Goal: Information Seeking & Learning: Learn about a topic

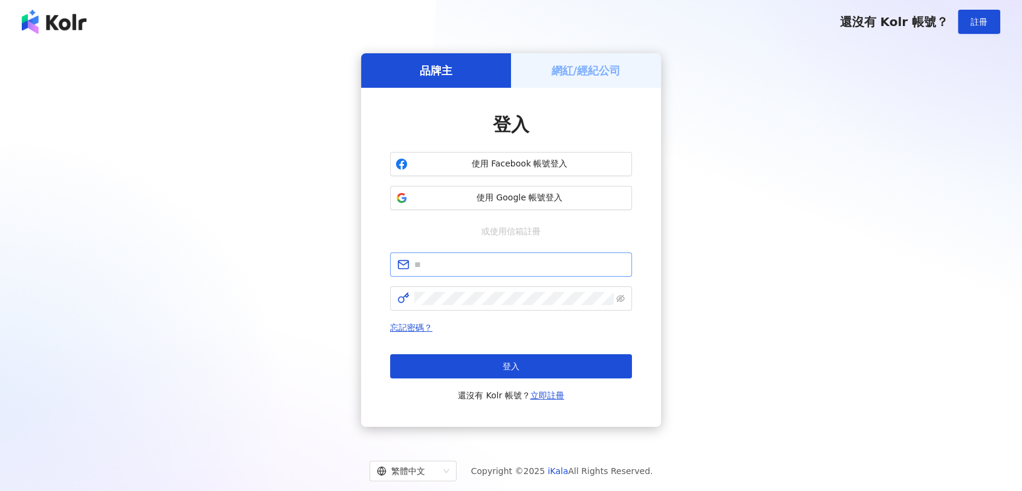
click at [483, 261] on input "text" at bounding box center [519, 264] width 210 height 13
type input "**********"
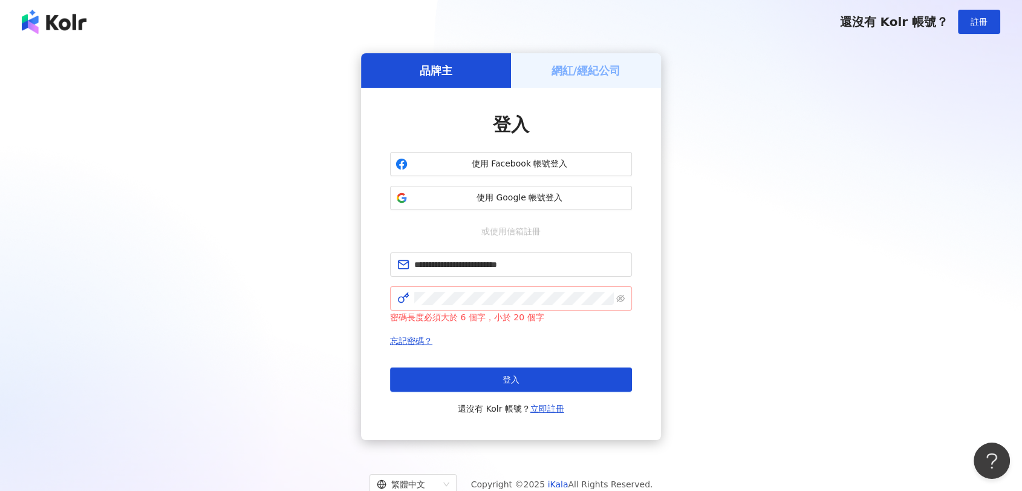
click at [625, 292] on span at bounding box center [511, 298] width 242 height 24
click at [624, 294] on icon "eye-invisible" at bounding box center [620, 298] width 8 height 8
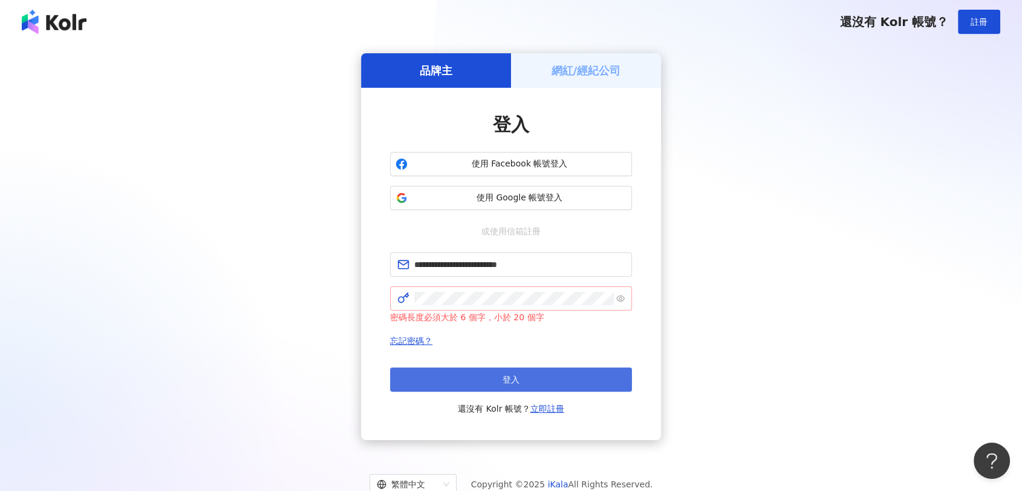
click at [594, 389] on button "登入" at bounding box center [511, 379] width 242 height 24
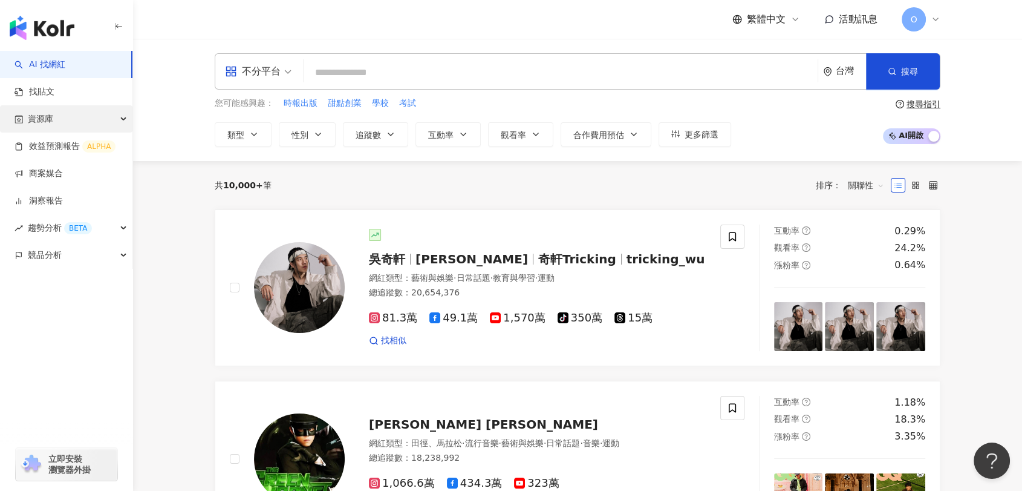
click at [44, 119] on span "資源庫" at bounding box center [40, 118] width 25 height 27
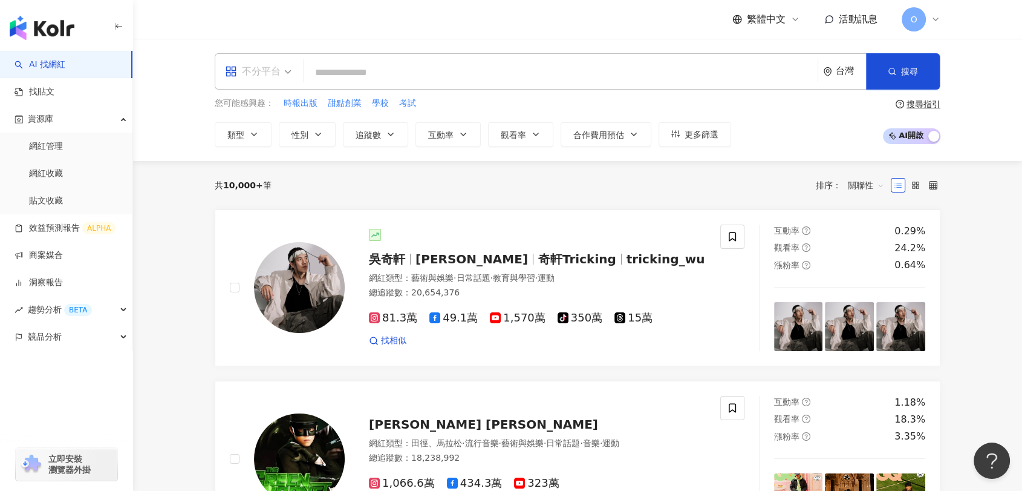
click at [276, 74] on div "不分平台" at bounding box center [253, 71] width 56 height 19
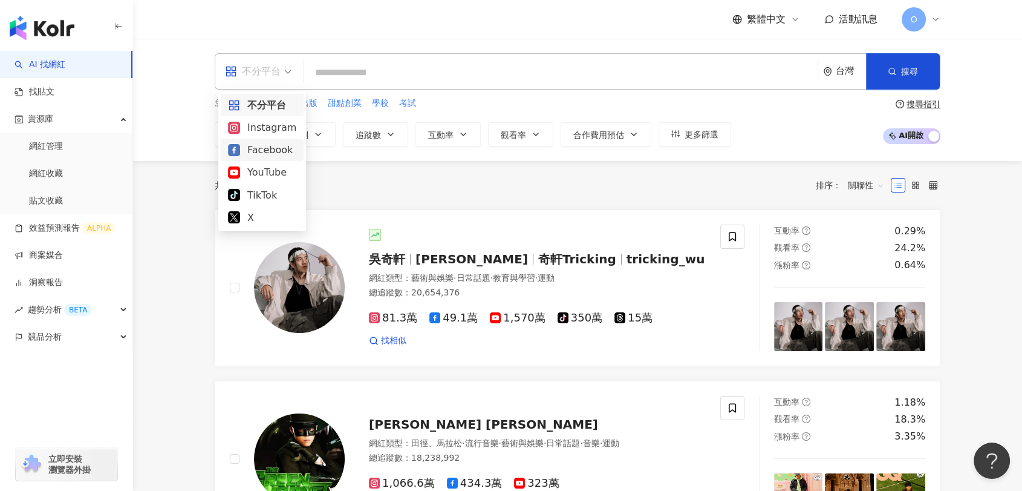
click at [266, 160] on div "Facebook" at bounding box center [262, 150] width 83 height 22
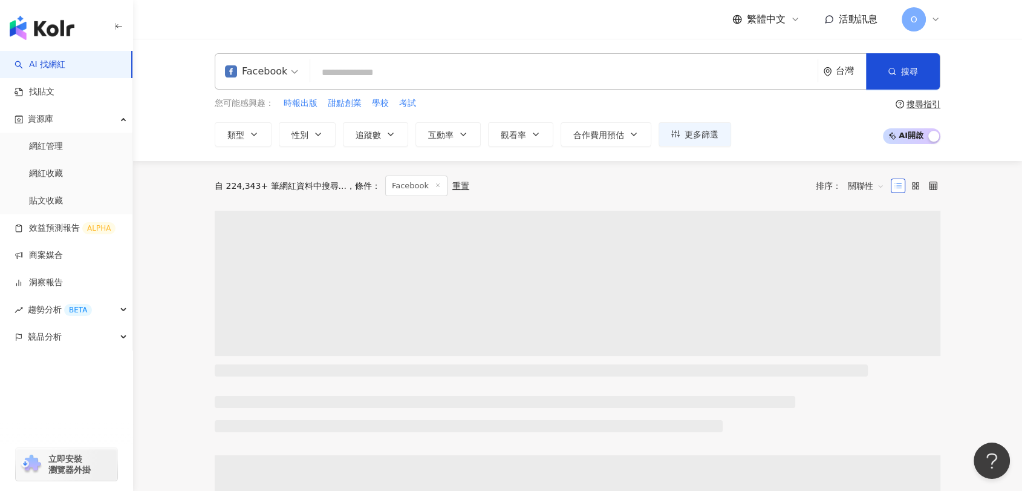
click at [270, 70] on div "Facebook" at bounding box center [256, 71] width 62 height 19
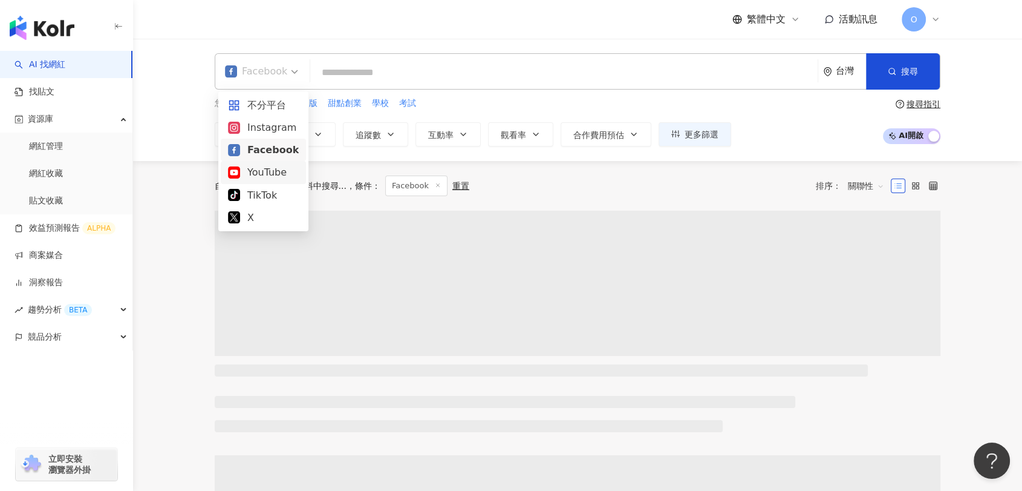
click at [257, 178] on div "YouTube" at bounding box center [263, 172] width 71 height 15
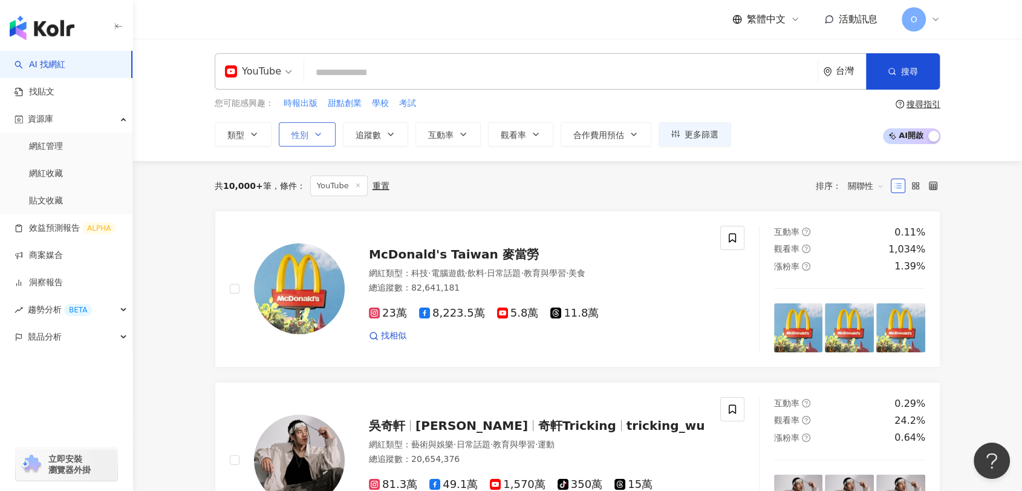
click at [299, 137] on span "性別" at bounding box center [300, 135] width 17 height 10
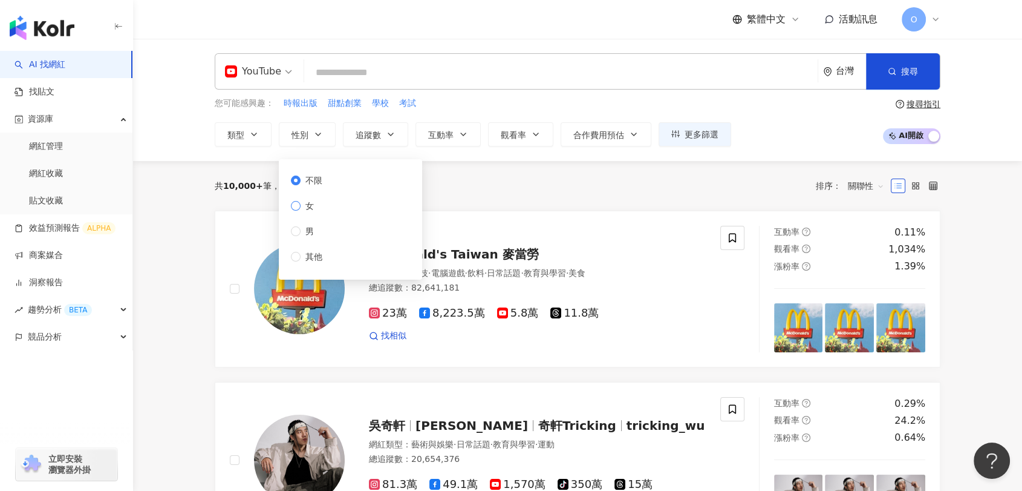
click at [302, 209] on span "女" at bounding box center [310, 205] width 18 height 13
click at [250, 129] on icon "button" at bounding box center [254, 134] width 10 height 10
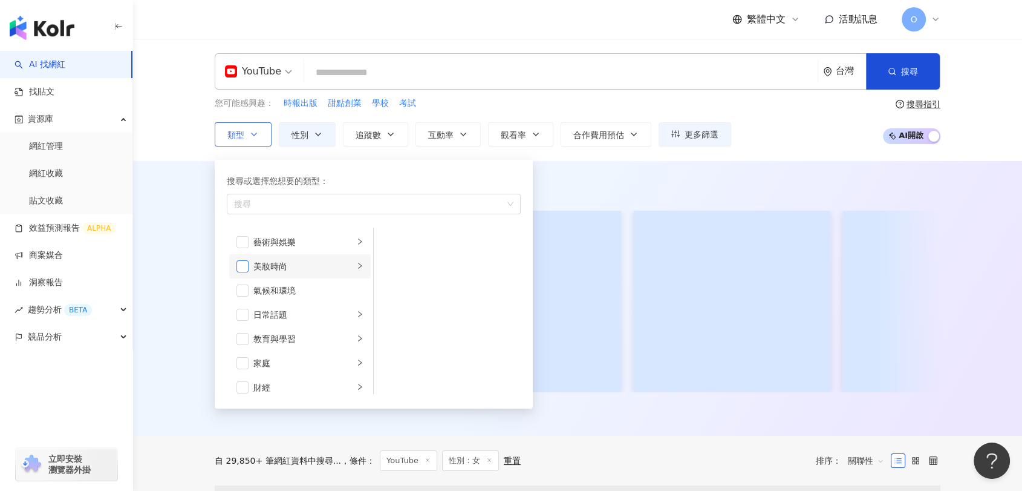
click at [244, 267] on span "button" at bounding box center [242, 266] width 12 height 12
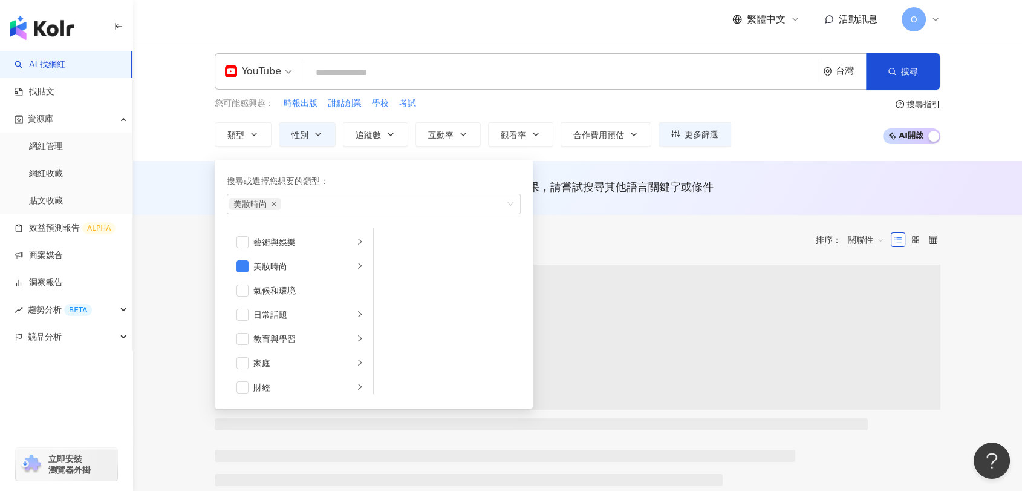
click at [766, 125] on div "您可能感興趣： 時報出版 甜點創業 學校 考試 類型 搜尋或選擇您想要的類型： 美妝時尚 藝術與娛樂 美妝時尚 氣候和環境 日常話題 教育與學習 家庭 財經 …" at bounding box center [578, 122] width 726 height 50
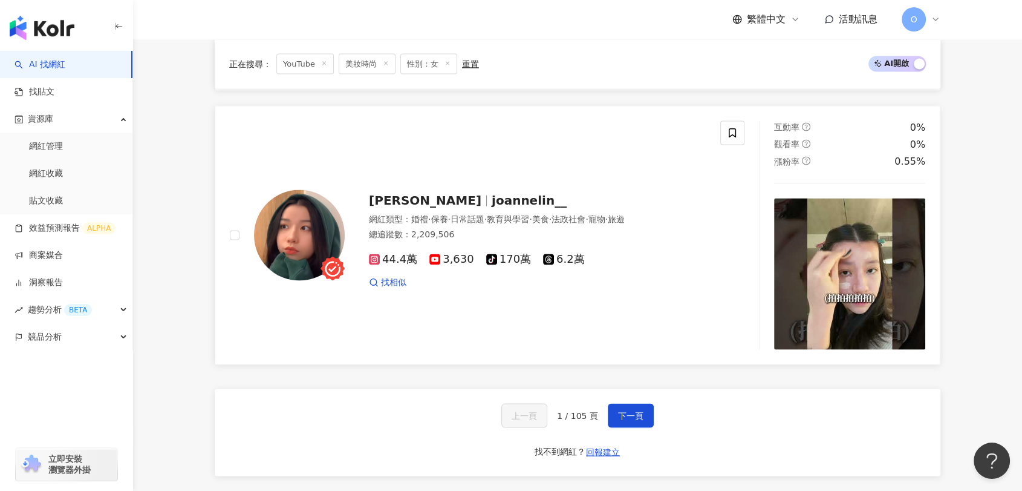
scroll to position [2352, 0]
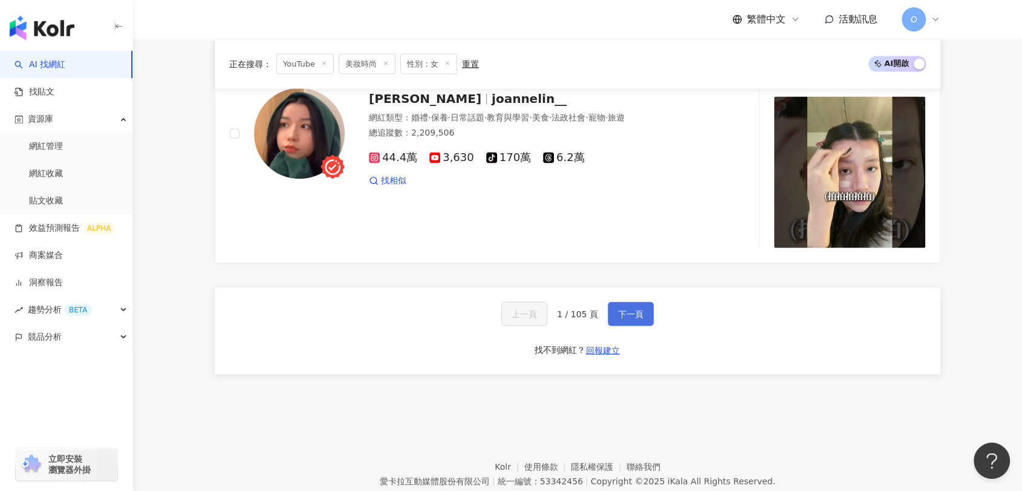
click at [621, 313] on span "下一頁" at bounding box center [630, 314] width 25 height 10
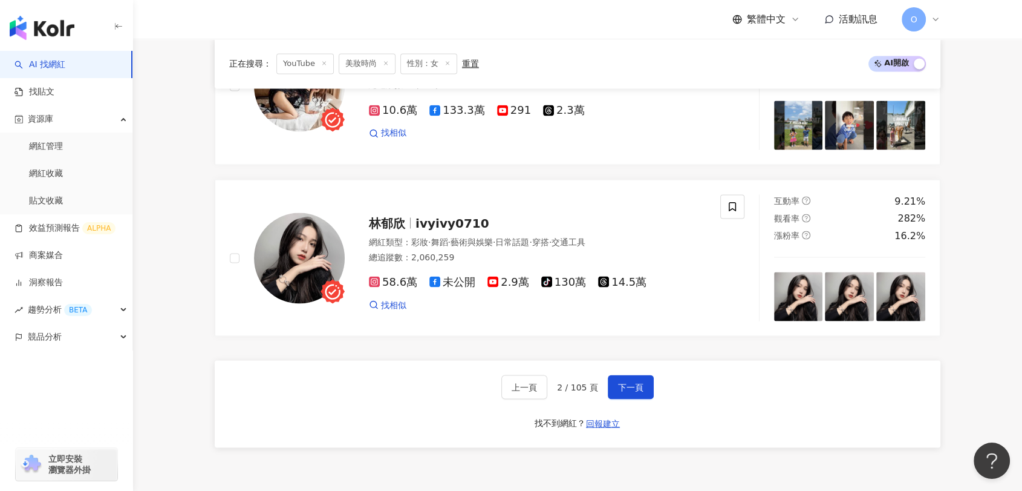
scroll to position [2150, 0]
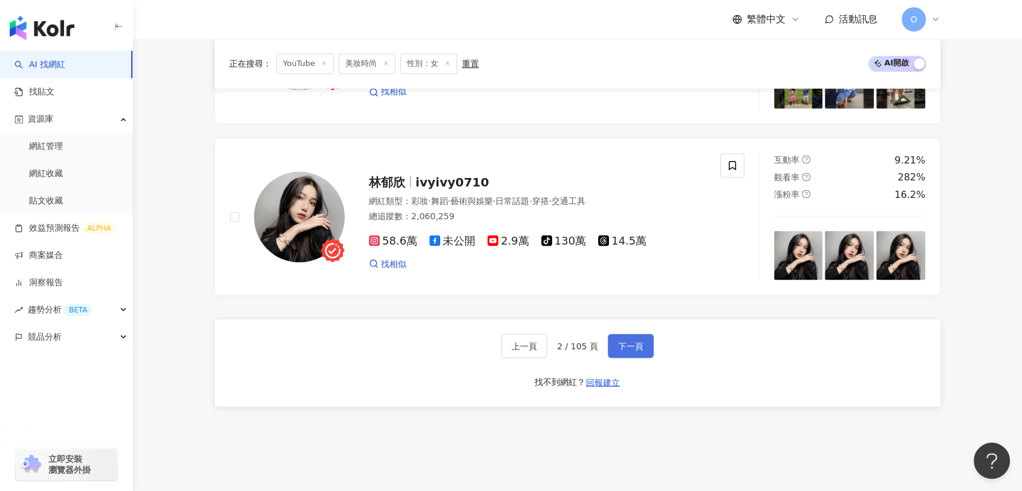
click at [638, 333] on button "下一頁" at bounding box center [631, 345] width 46 height 24
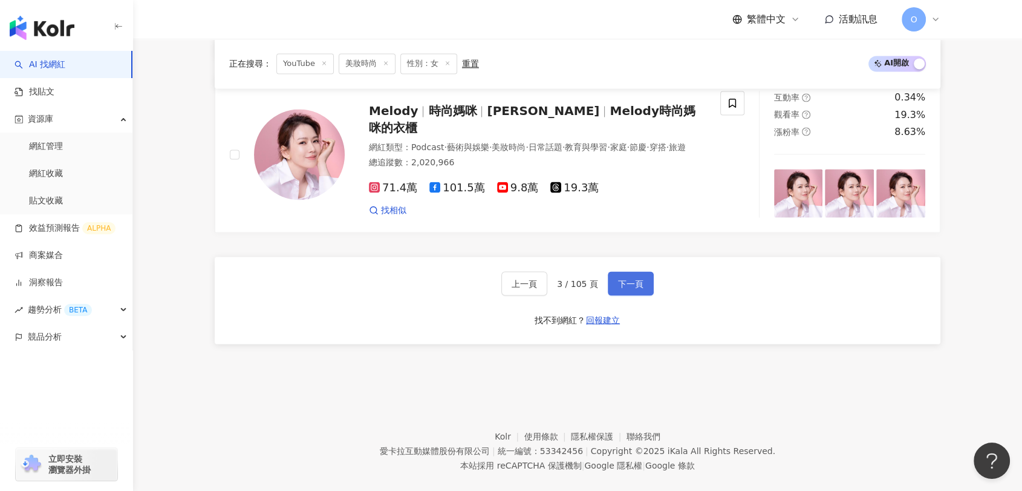
click at [630, 278] on button "下一頁" at bounding box center [631, 283] width 46 height 24
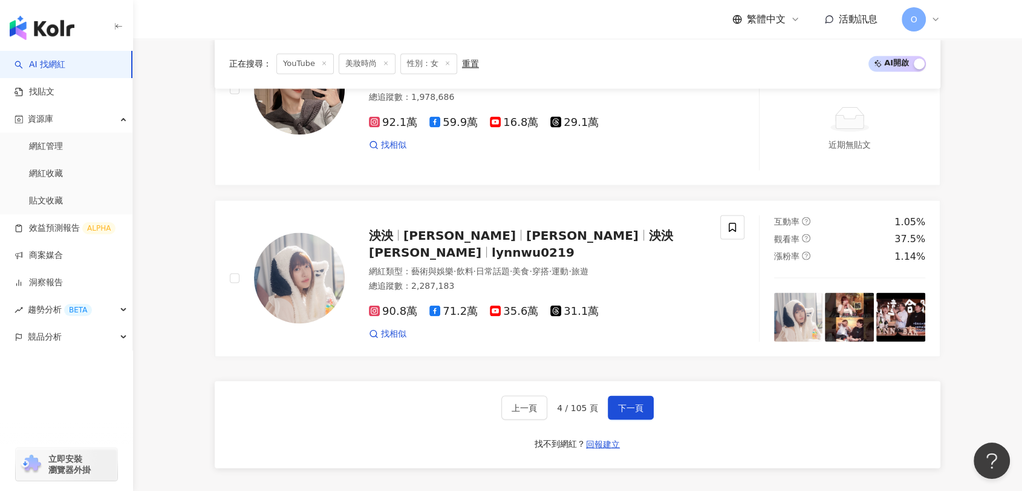
scroll to position [2224, 0]
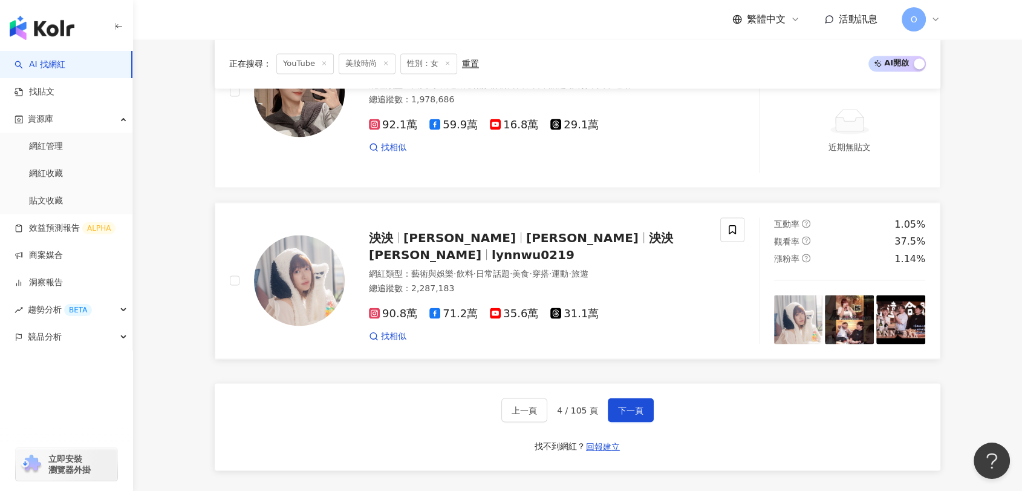
drag, startPoint x: 505, startPoint y: 238, endPoint x: 525, endPoint y: 244, distance: 20.9
click at [525, 244] on span "泱泱 LYNN" at bounding box center [521, 245] width 304 height 31
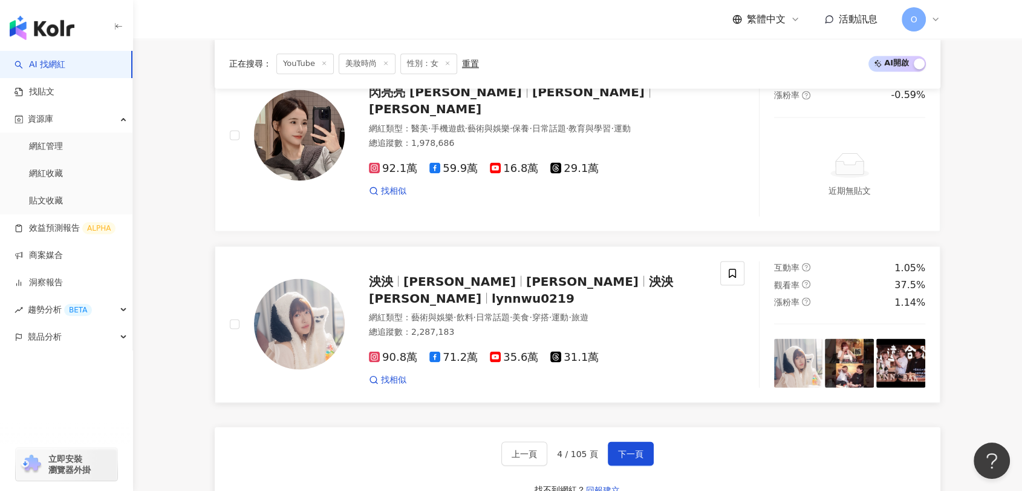
scroll to position [2157, 0]
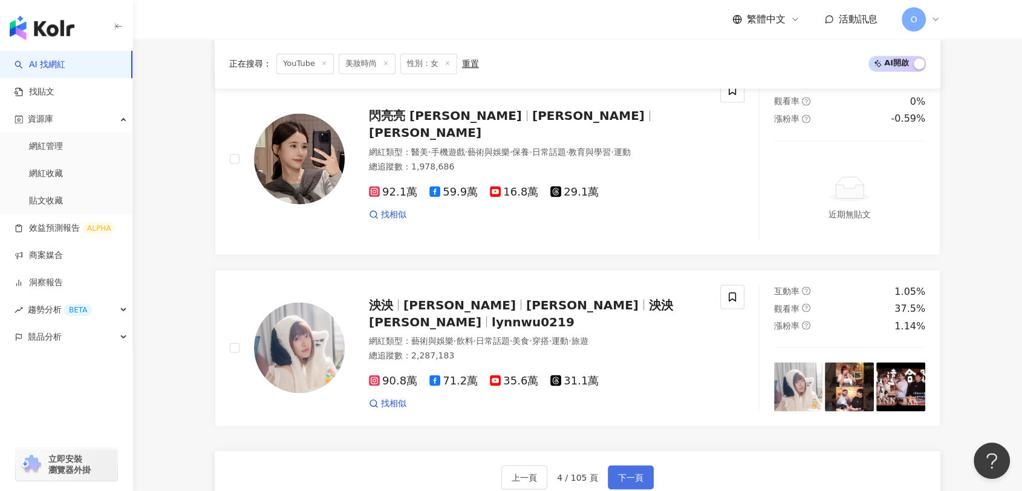
click at [629, 475] on span "下一頁" at bounding box center [630, 477] width 25 height 10
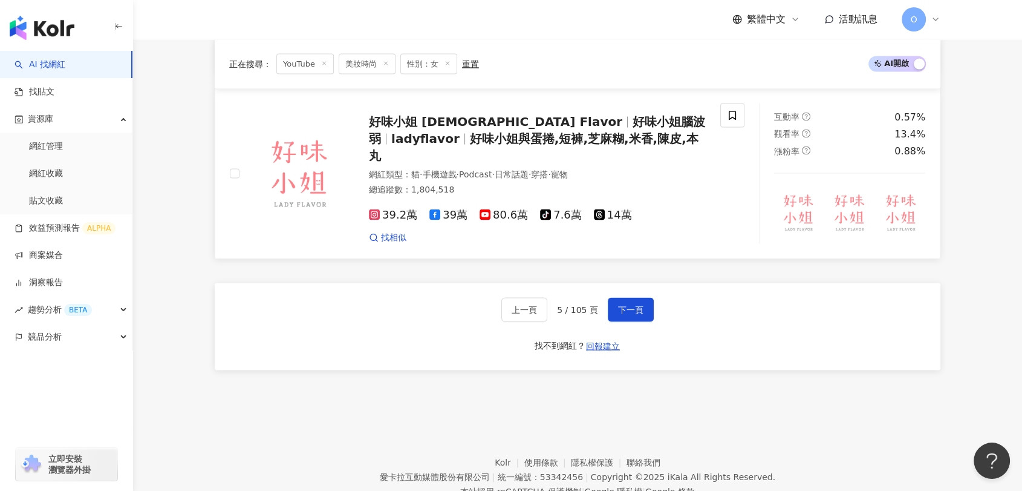
scroll to position [2426, 0]
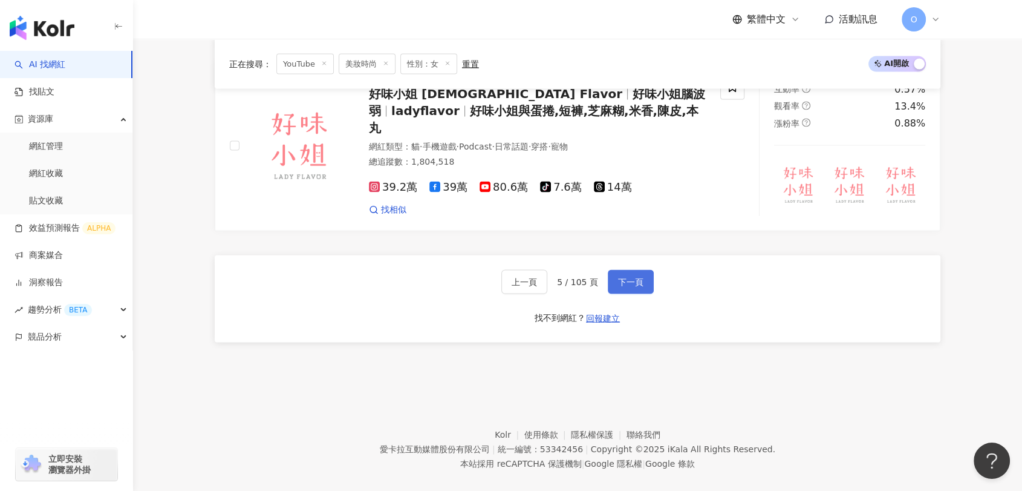
click at [639, 277] on span "下一頁" at bounding box center [630, 282] width 25 height 10
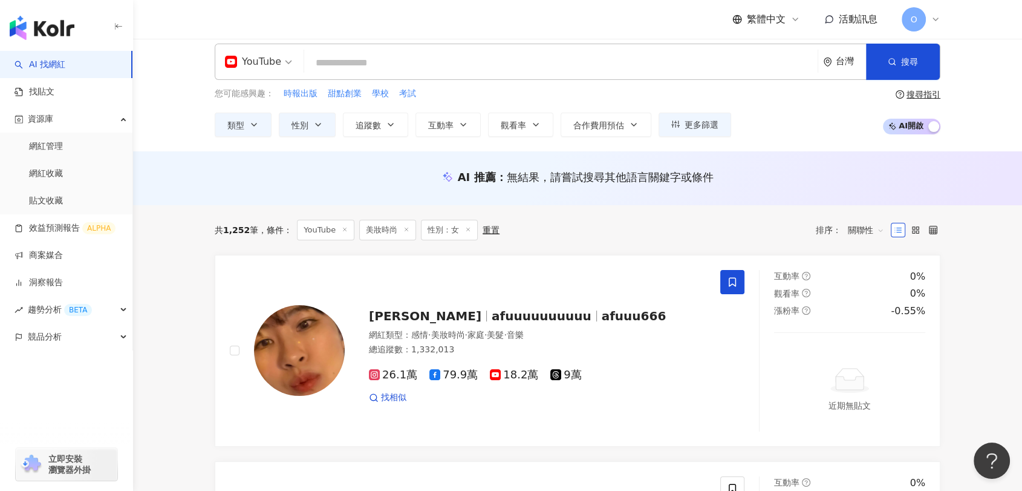
scroll to position [0, 0]
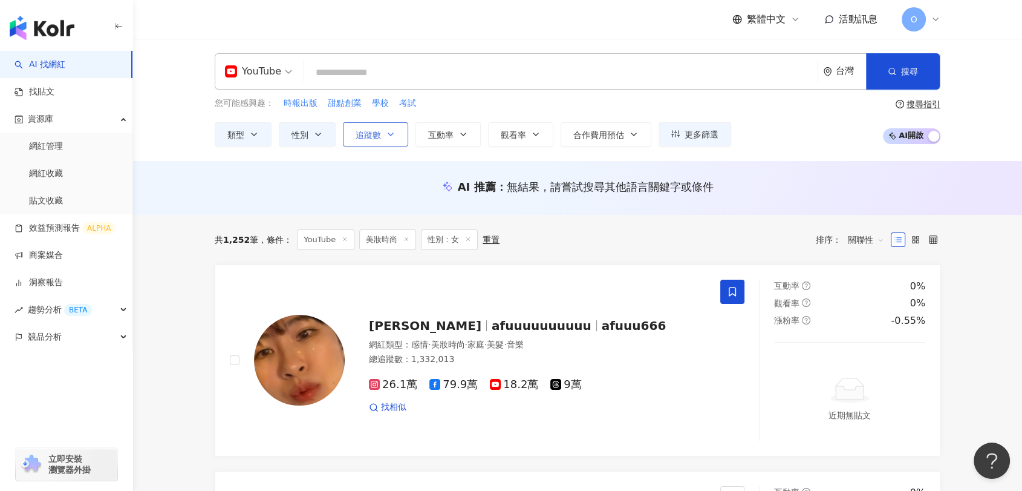
click at [380, 132] on span "追蹤數" at bounding box center [368, 135] width 25 height 10
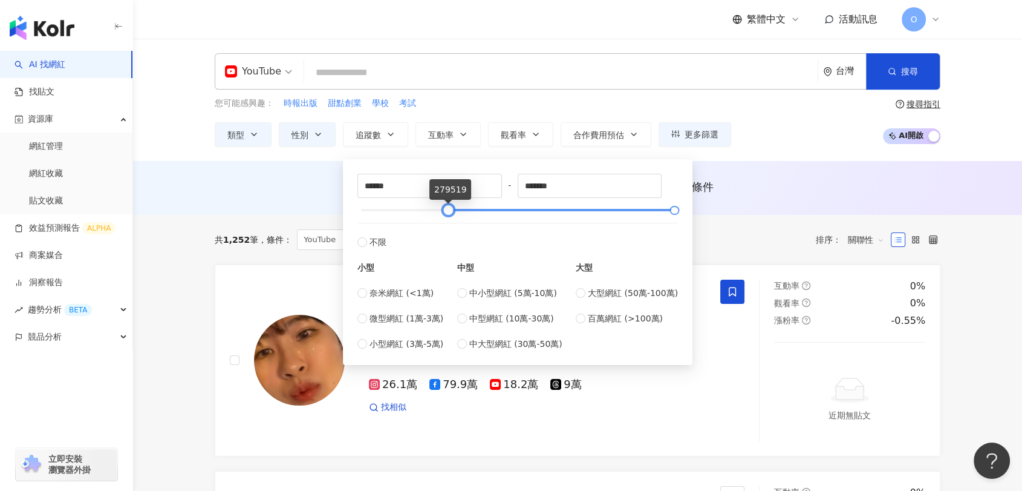
drag, startPoint x: 364, startPoint y: 208, endPoint x: 452, endPoint y: 216, distance: 88.1
click at [452, 214] on div at bounding box center [448, 210] width 7 height 7
drag, startPoint x: 414, startPoint y: 187, endPoint x: 147, endPoint y: 170, distance: 267.3
type input "*****"
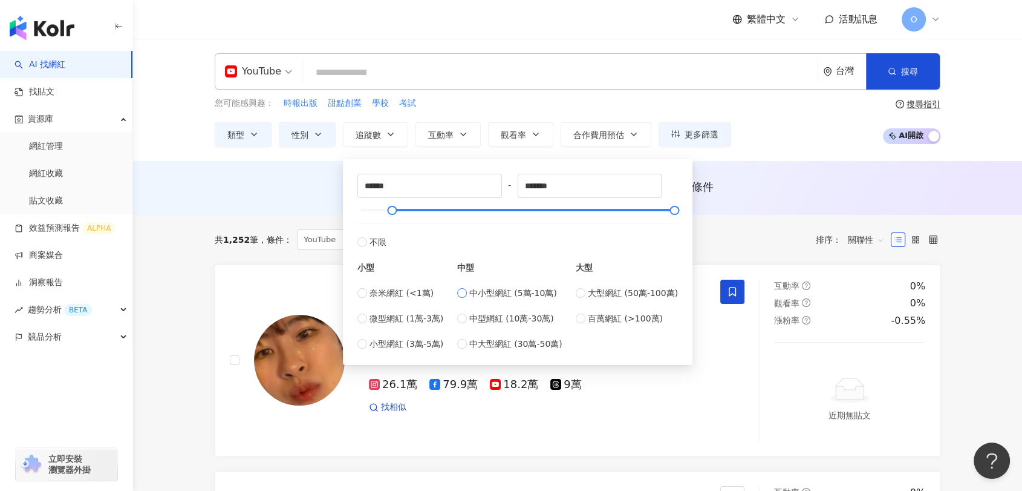
type input "*****"
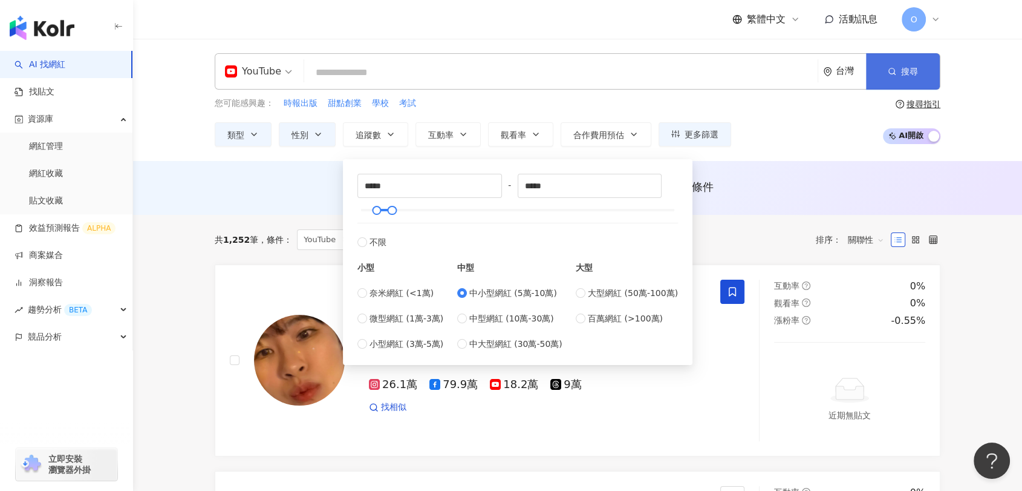
click at [905, 79] on button "搜尋" at bounding box center [903, 71] width 74 height 36
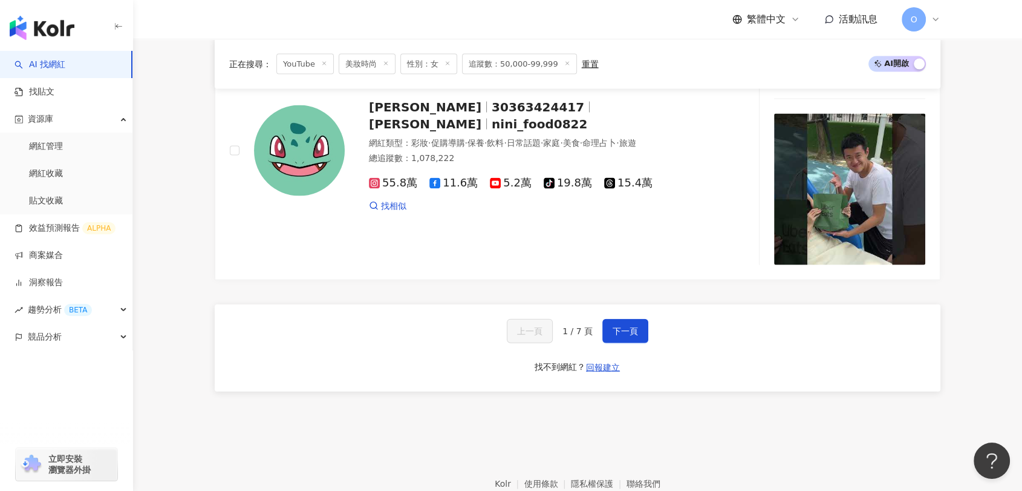
scroll to position [2519, 0]
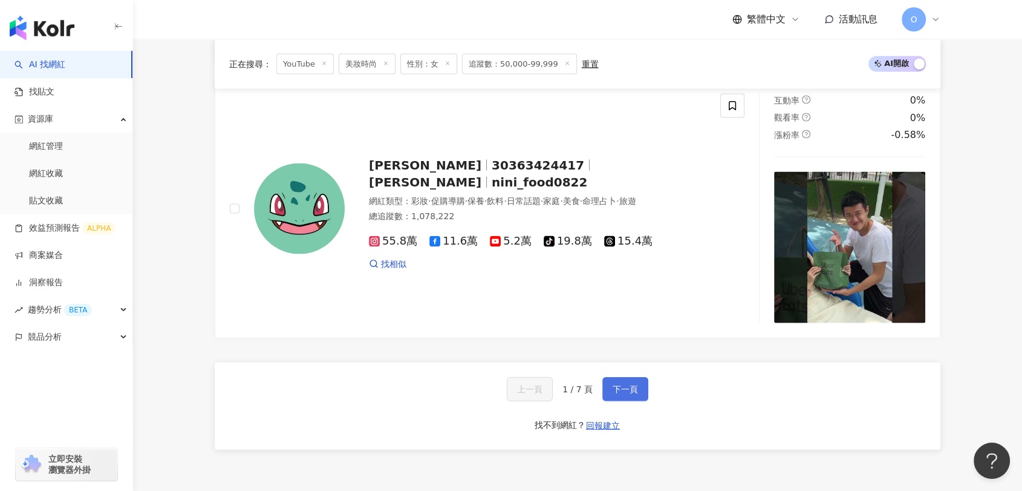
click at [618, 394] on span "下一頁" at bounding box center [625, 389] width 25 height 10
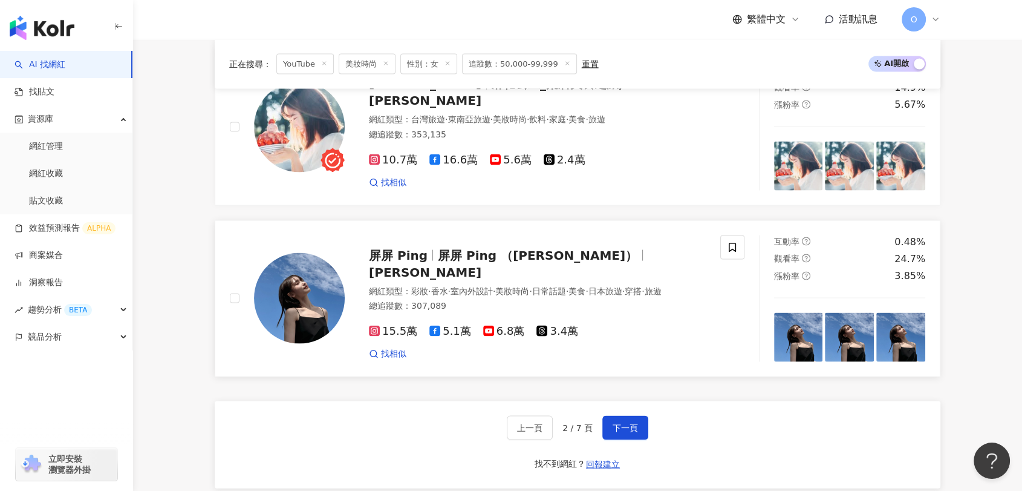
scroll to position [2378, 0]
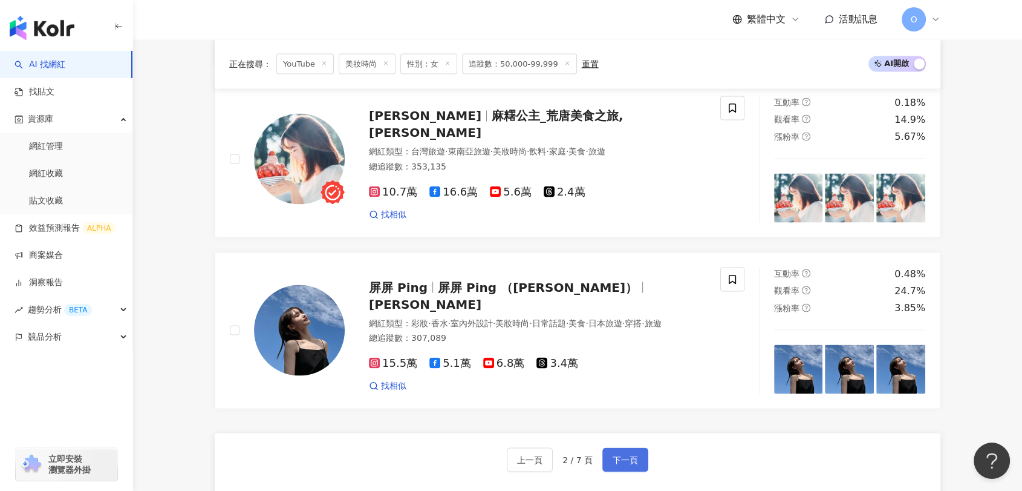
click at [610, 472] on button "下一頁" at bounding box center [625, 460] width 46 height 24
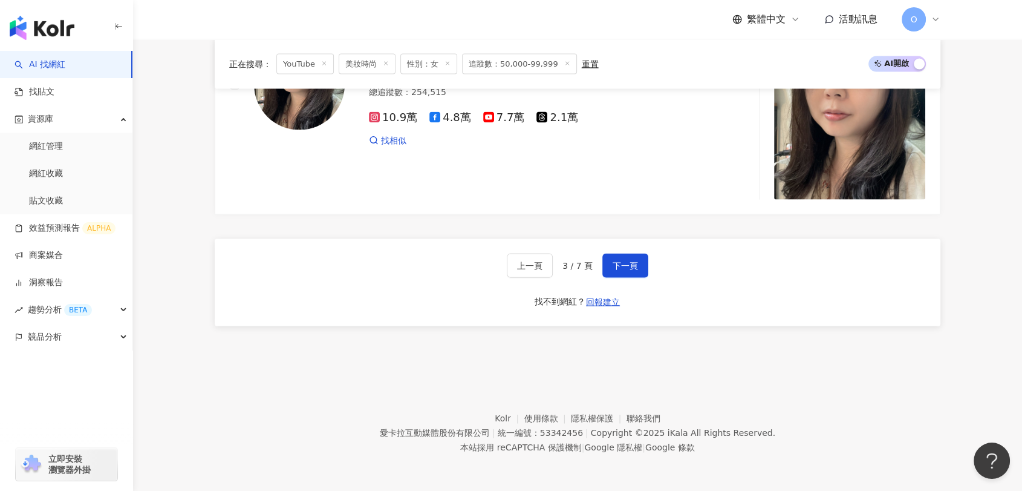
scroll to position [2480, 0]
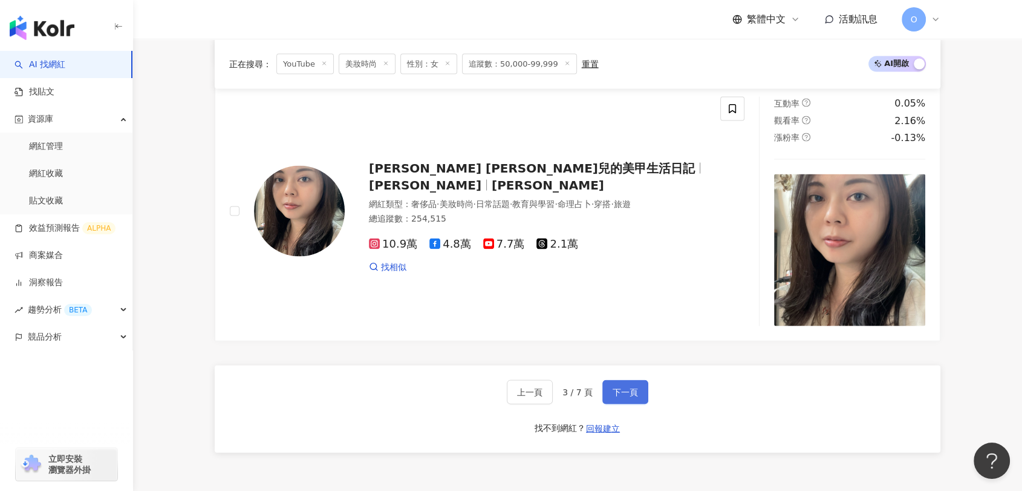
click at [639, 404] on button "下一頁" at bounding box center [625, 392] width 46 height 24
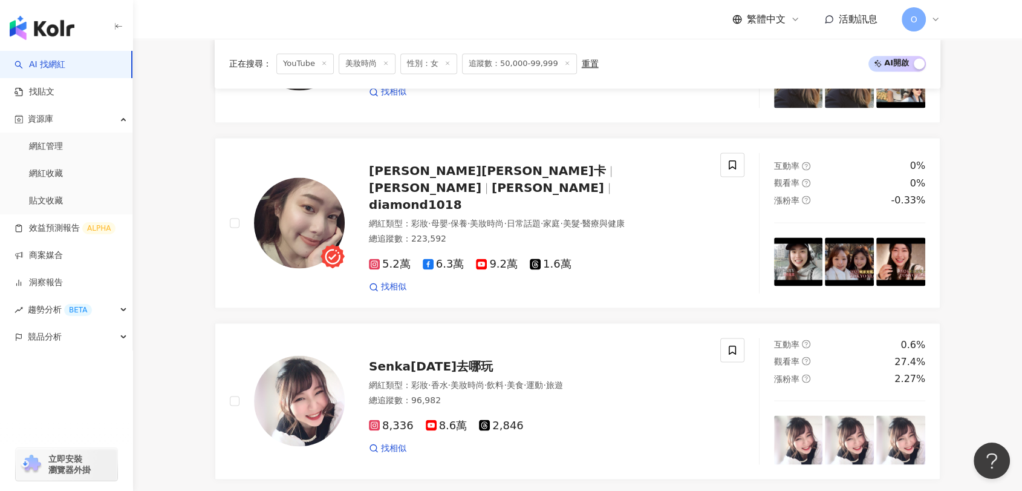
scroll to position [2217, 0]
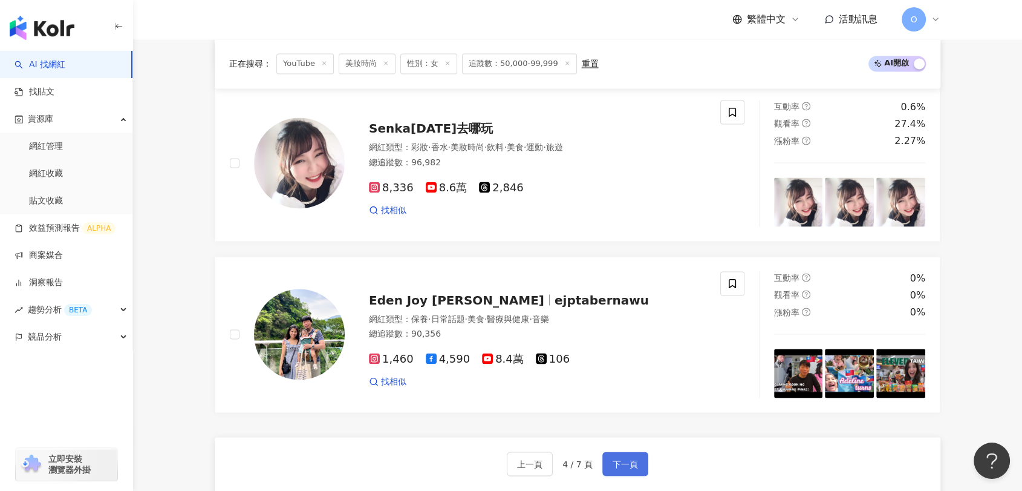
click at [625, 458] on span "下一頁" at bounding box center [625, 463] width 25 height 10
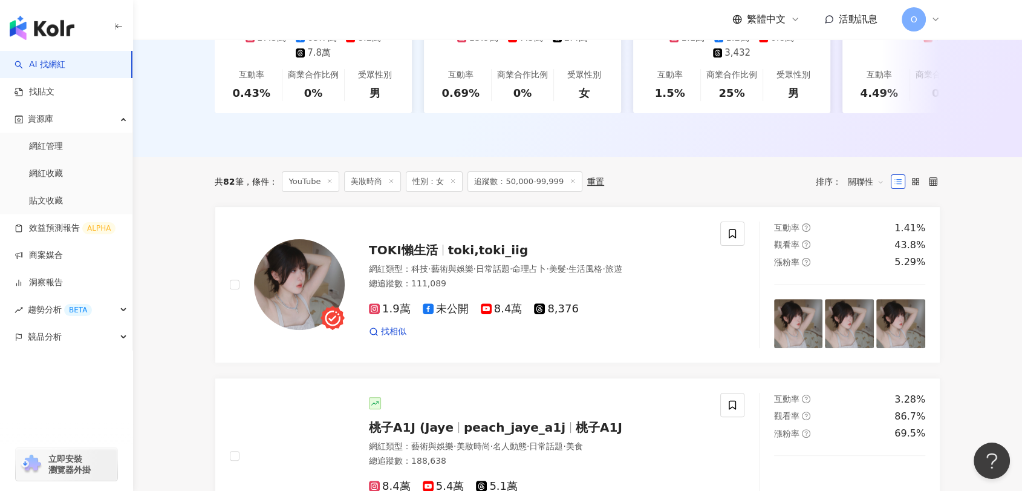
scroll to position [0, 0]
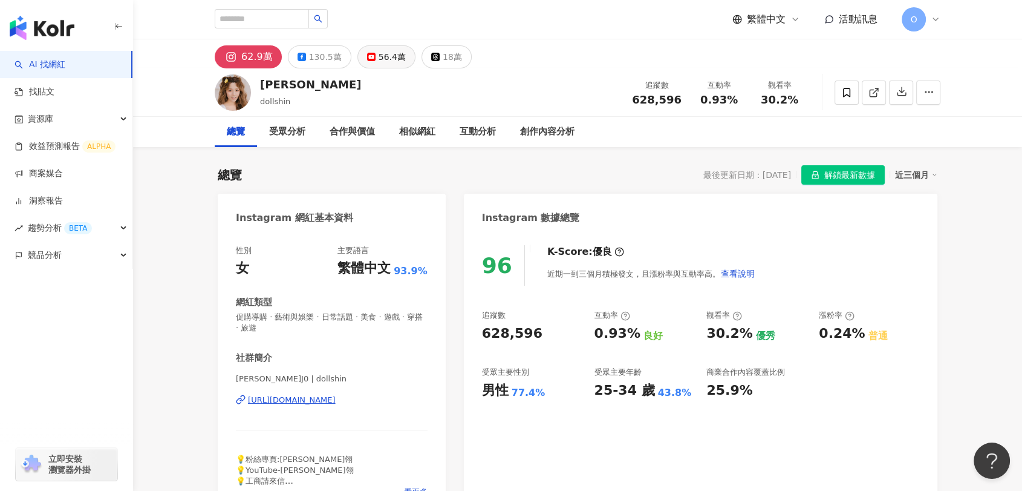
click at [392, 59] on div "56.4萬" at bounding box center [392, 56] width 27 height 17
click at [385, 50] on div "56.4萬" at bounding box center [392, 56] width 27 height 17
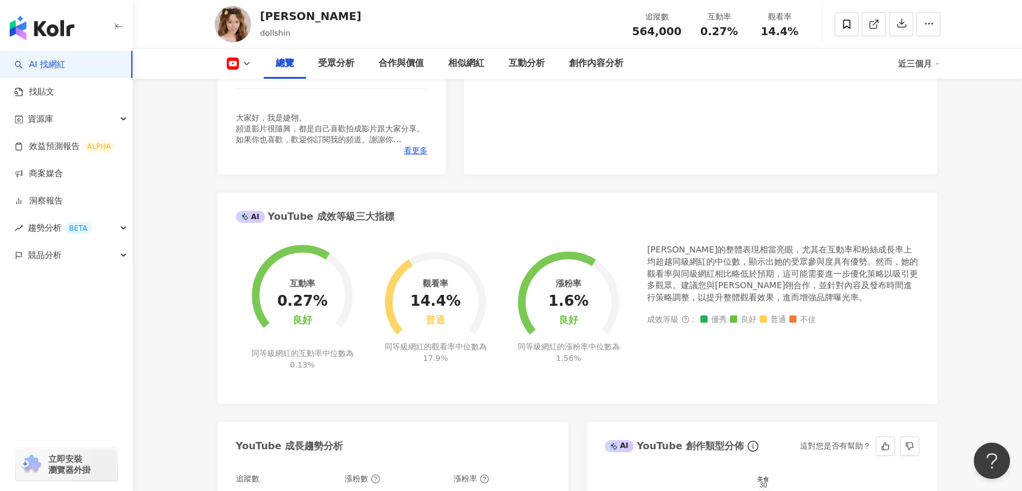
scroll to position [336, 0]
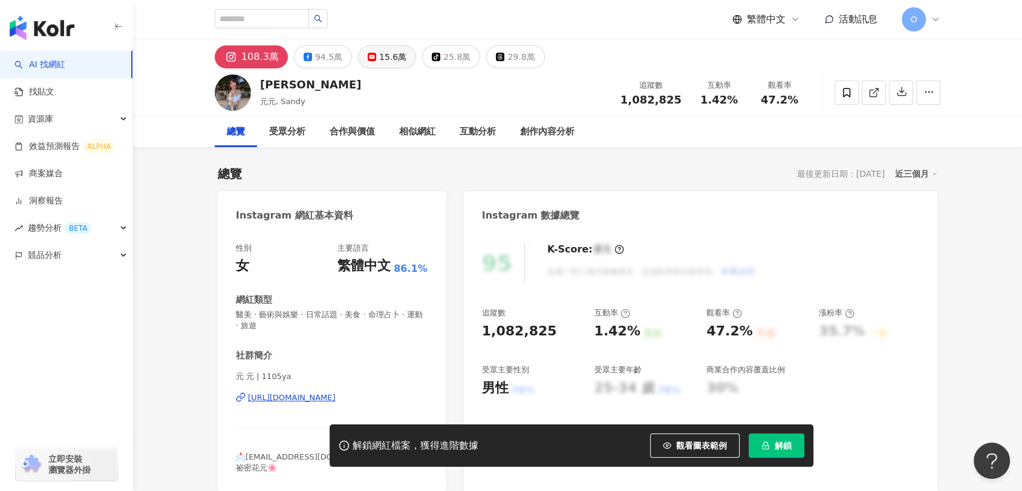
click at [394, 60] on div "15.6萬" at bounding box center [392, 56] width 27 height 17
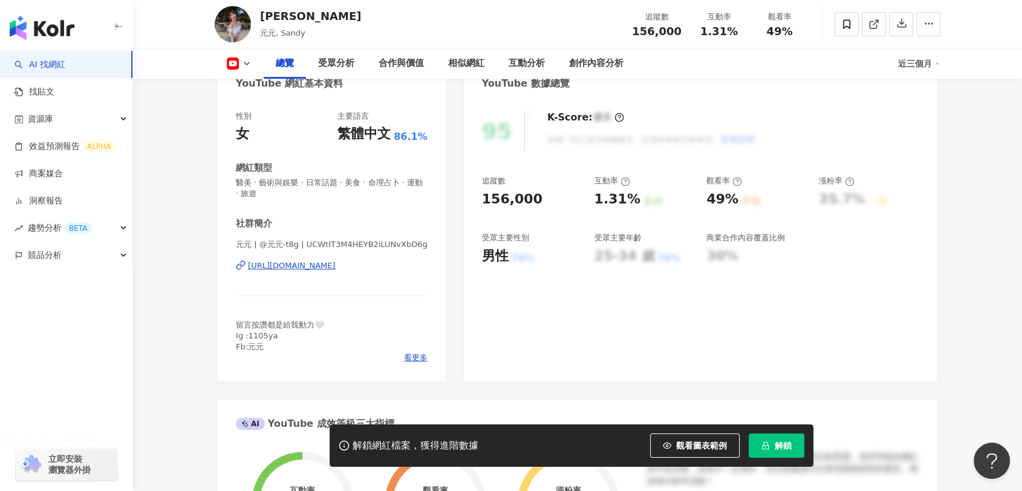
scroll to position [201, 0]
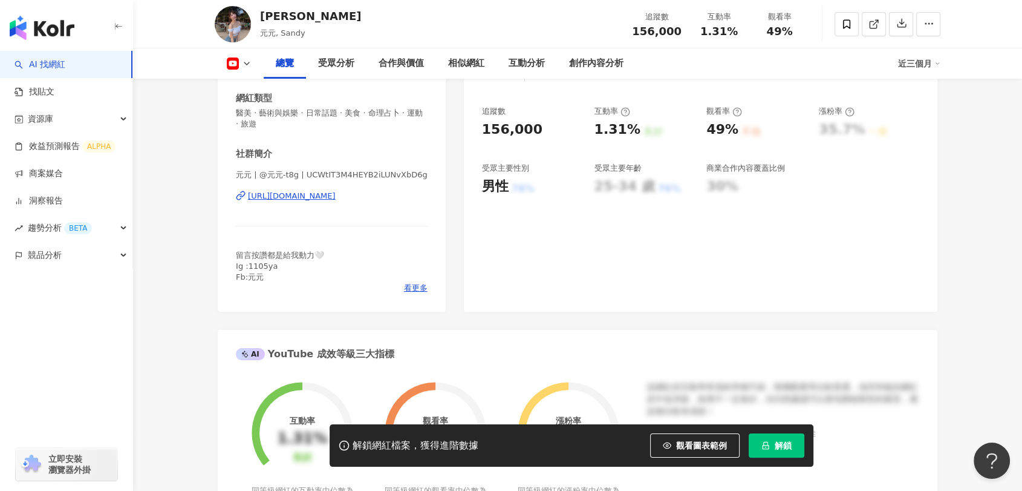
click at [336, 195] on div "[URL][DOMAIN_NAME]" at bounding box center [292, 196] width 88 height 11
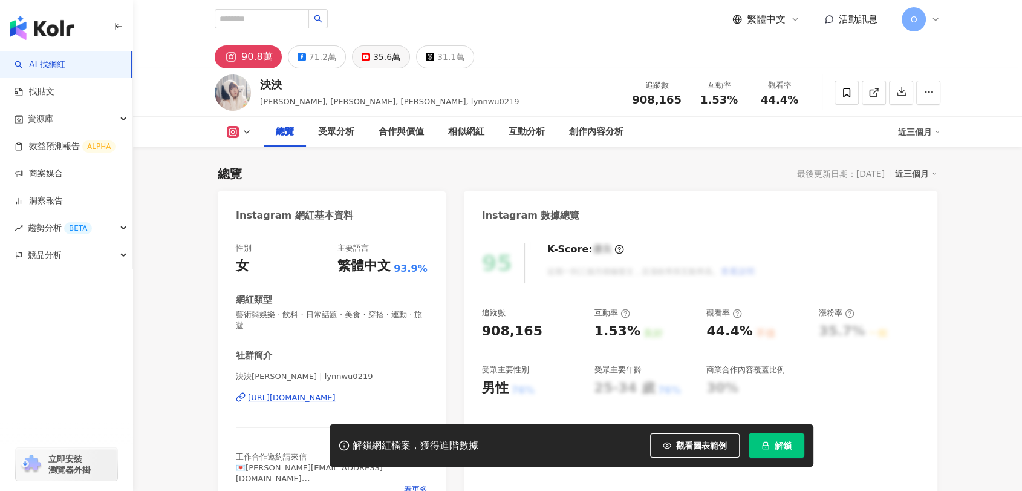
click at [373, 64] on div "35.6萬" at bounding box center [386, 56] width 27 height 17
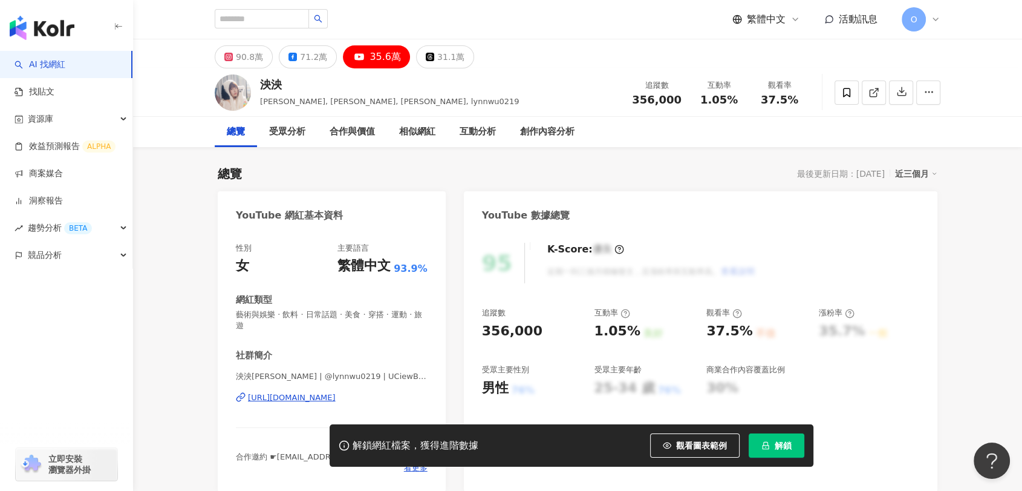
click at [330, 394] on div "https://www.youtube.com/channel/UCiewBSUlxrhoyn6oTNt0ilw" at bounding box center [292, 397] width 88 height 11
click at [781, 449] on span "解鎖" at bounding box center [783, 445] width 17 height 10
